Goal: Find specific page/section: Find specific page/section

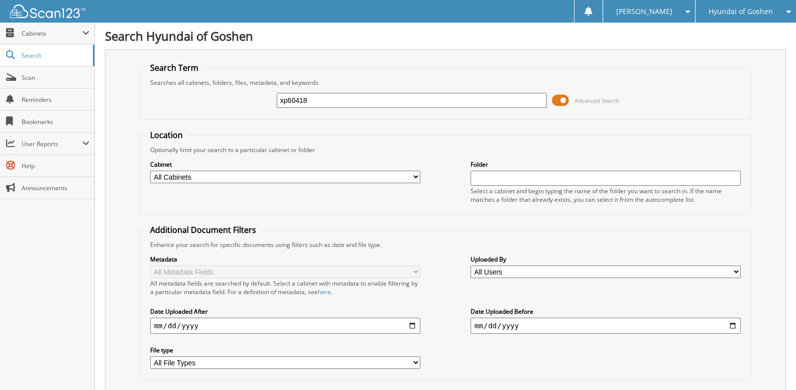
type input "xp60418"
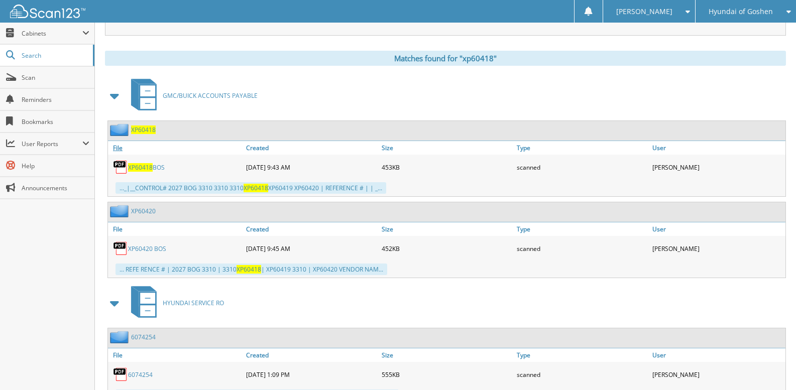
scroll to position [340, 0]
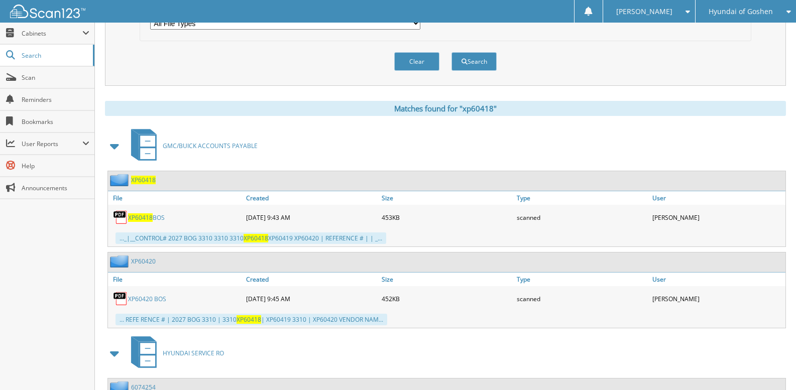
click at [143, 182] on span "XP60418" at bounding box center [143, 180] width 25 height 9
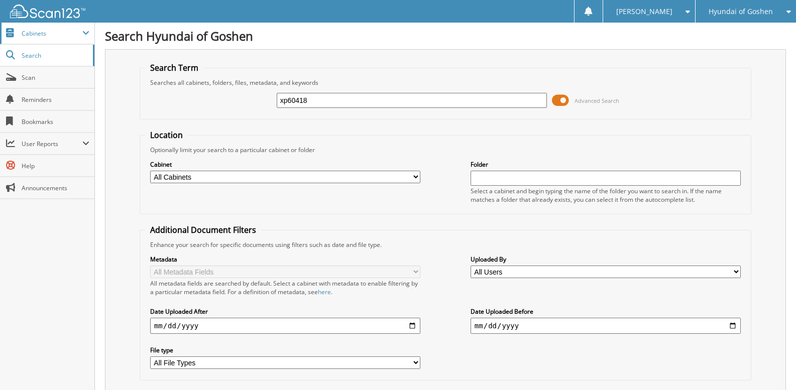
click at [54, 33] on span "Cabinets" at bounding box center [52, 33] width 61 height 9
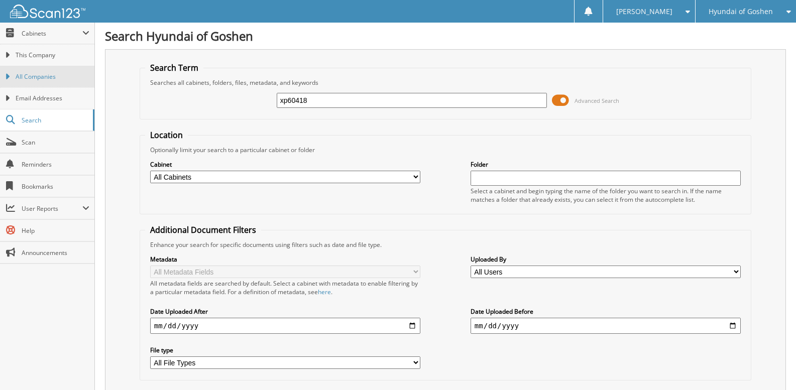
click at [59, 73] on span "All Companies" at bounding box center [53, 76] width 74 height 9
click at [67, 58] on span "This Company" at bounding box center [53, 55] width 74 height 9
